Goal: Task Accomplishment & Management: Manage account settings

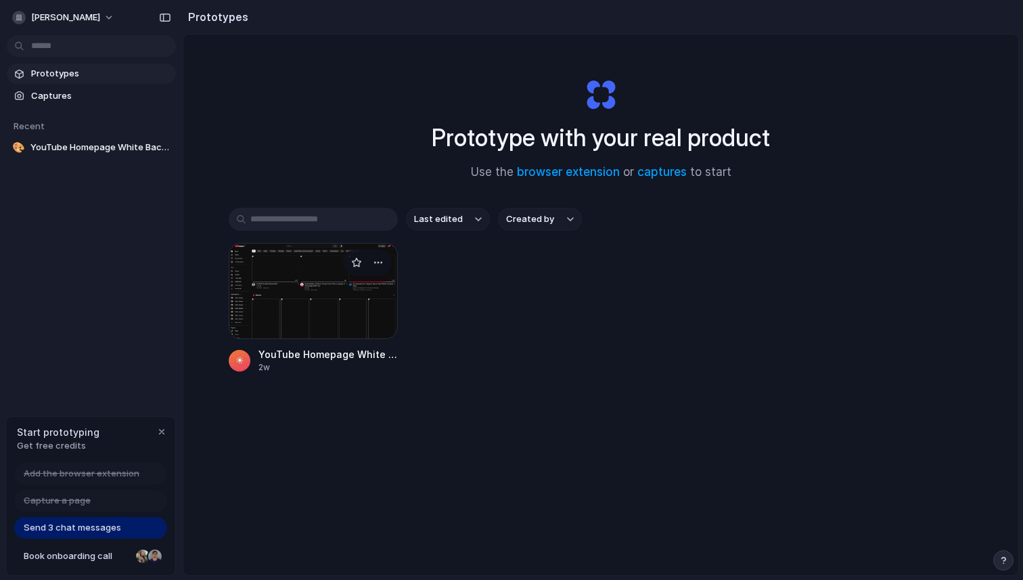
click at [337, 302] on div at bounding box center [313, 291] width 169 height 96
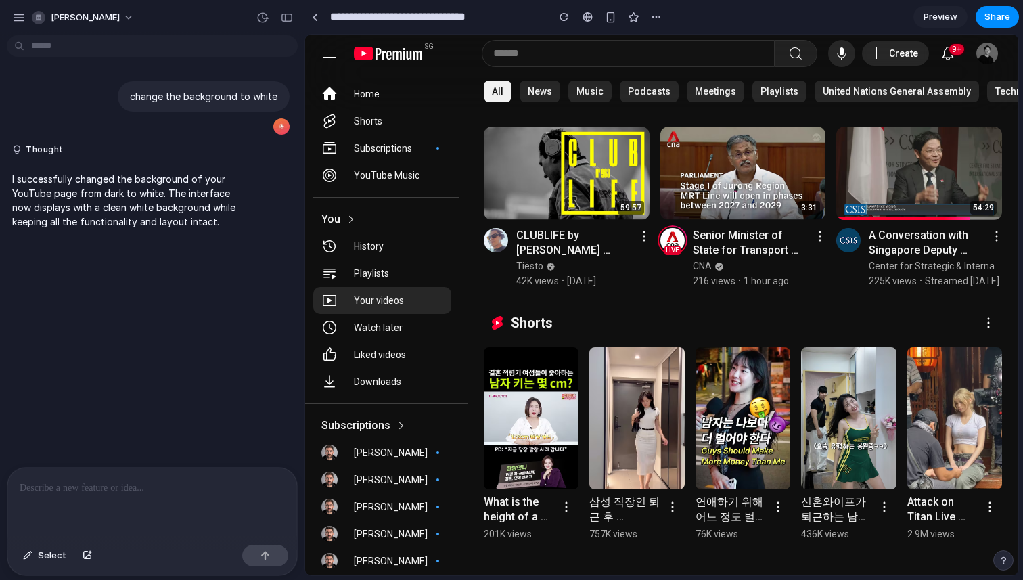
click at [392, 300] on yt-formatted-string "Your videos" at bounding box center [398, 301] width 89 height 14
click at [392, 245] on yt-formatted-string "History" at bounding box center [398, 246] width 89 height 14
click at [389, 99] on yt-formatted-string "Home" at bounding box center [398, 94] width 89 height 14
click at [34, 560] on button "Select" at bounding box center [44, 556] width 57 height 22
click at [582, 90] on div at bounding box center [662, 305] width 712 height 540
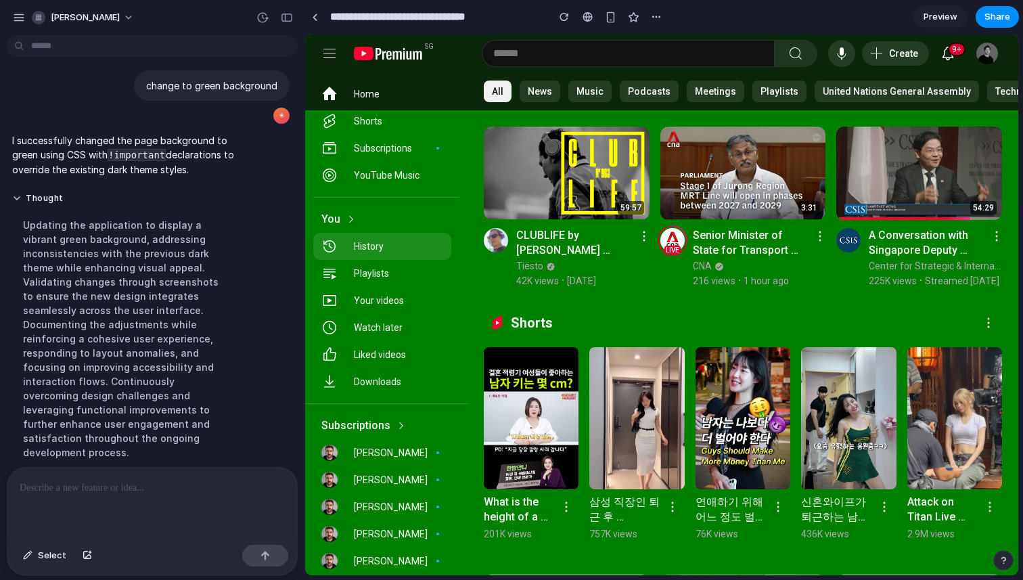
click at [385, 246] on yt-formatted-string "History" at bounding box center [398, 246] width 89 height 14
click at [382, 273] on yt-formatted-string "Playlists" at bounding box center [398, 274] width 89 height 14
click at [568, 277] on span "[DATE]" at bounding box center [581, 281] width 29 height 14
click at [546, 95] on yt-touch-feedback-shape at bounding box center [540, 91] width 41 height 22
click at [595, 94] on yt-touch-feedback-shape at bounding box center [589, 91] width 43 height 22
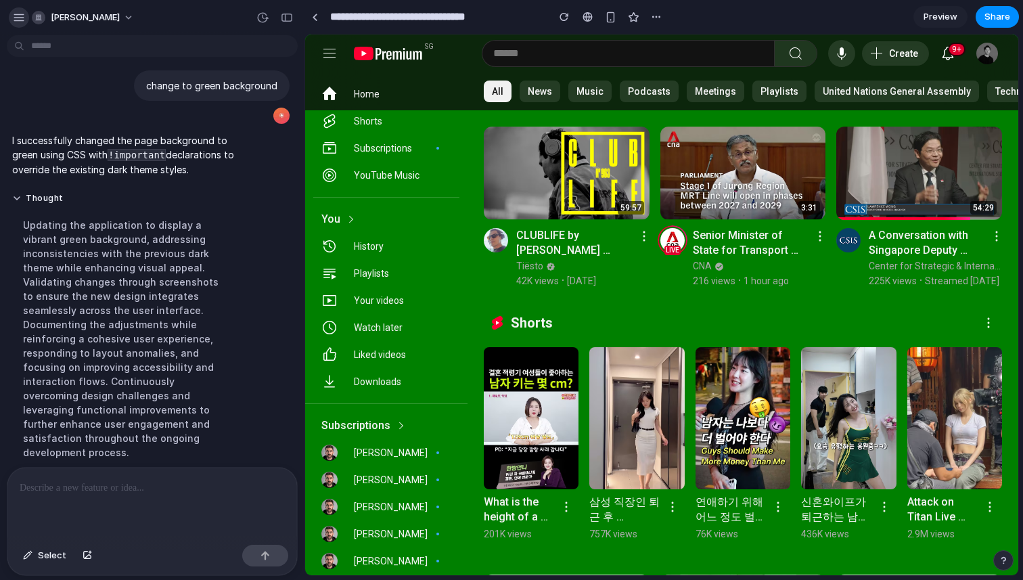
click at [20, 17] on div "button" at bounding box center [19, 17] width 12 height 12
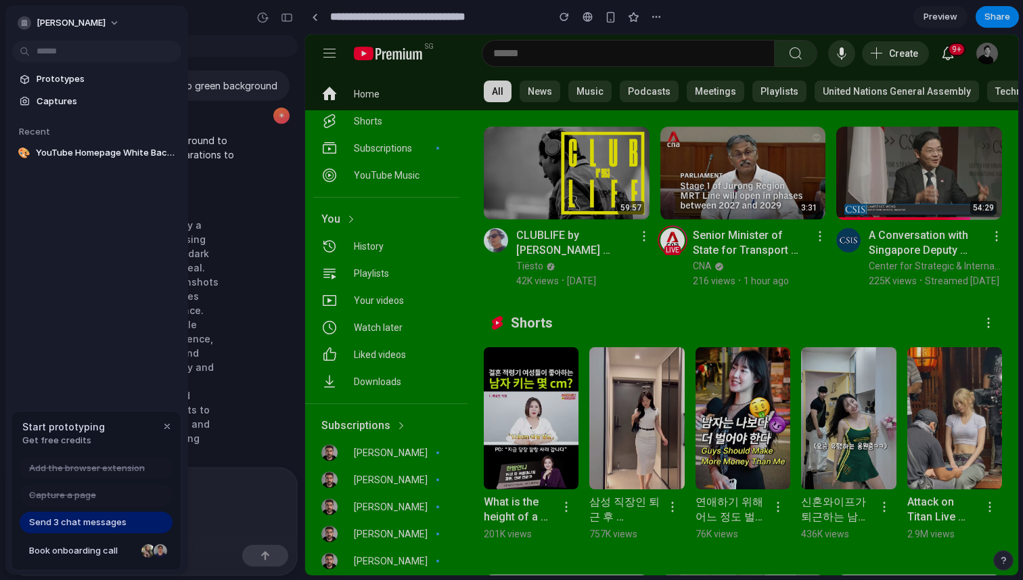
click at [20, 17] on div "[PERSON_NAME]" at bounding box center [62, 23] width 88 height 14
click at [84, 26] on div "Settings Invite members Change theme Sign out" at bounding box center [511, 290] width 1023 height 580
click at [91, 25] on button "[PERSON_NAME]" at bounding box center [69, 23] width 114 height 22
click at [87, 116] on li "Sign out" at bounding box center [71, 119] width 112 height 22
